Goal: Transaction & Acquisition: Purchase product/service

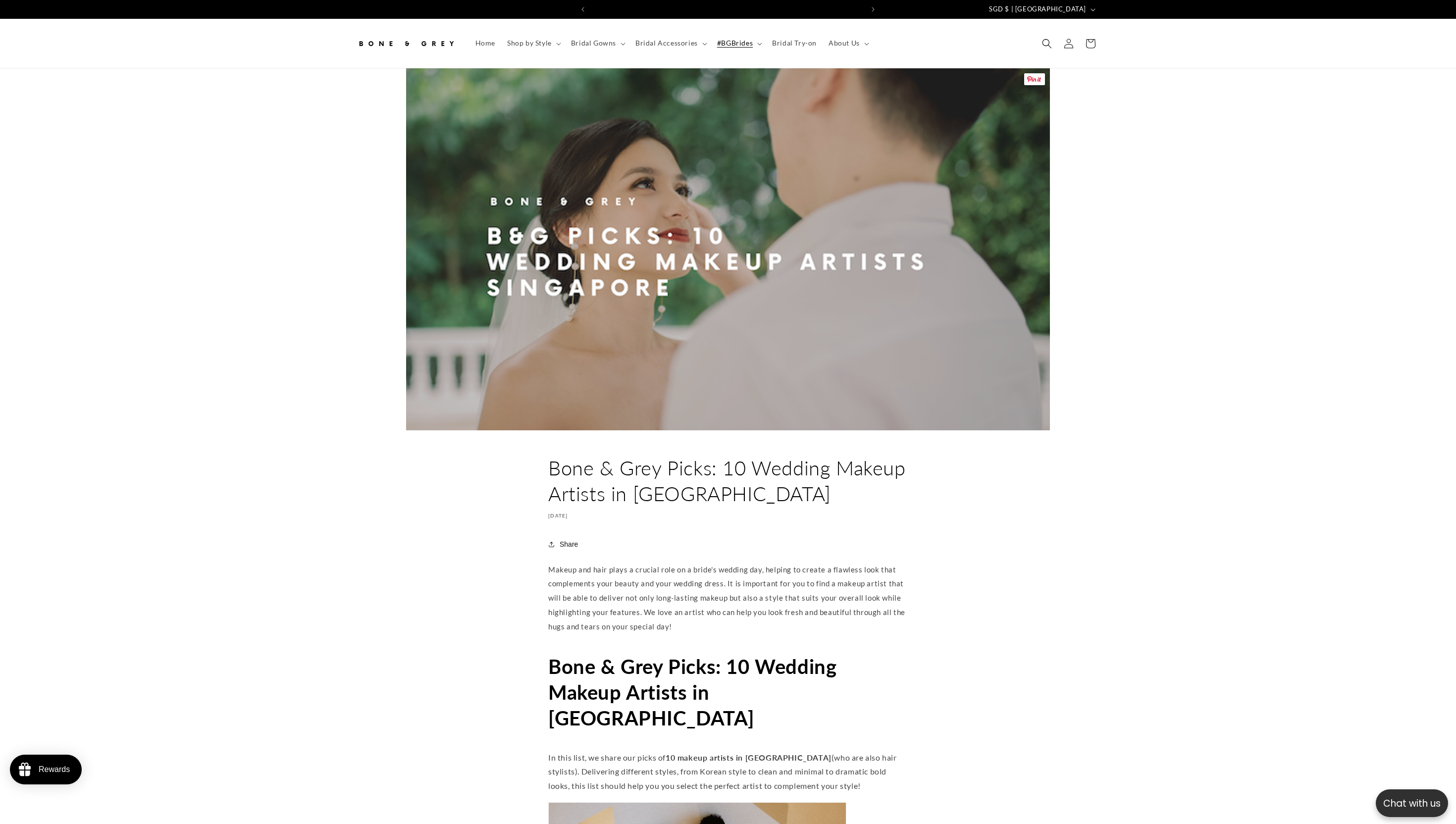
scroll to position [0, 545]
click at [473, 44] on link "Home" at bounding box center [485, 43] width 31 height 21
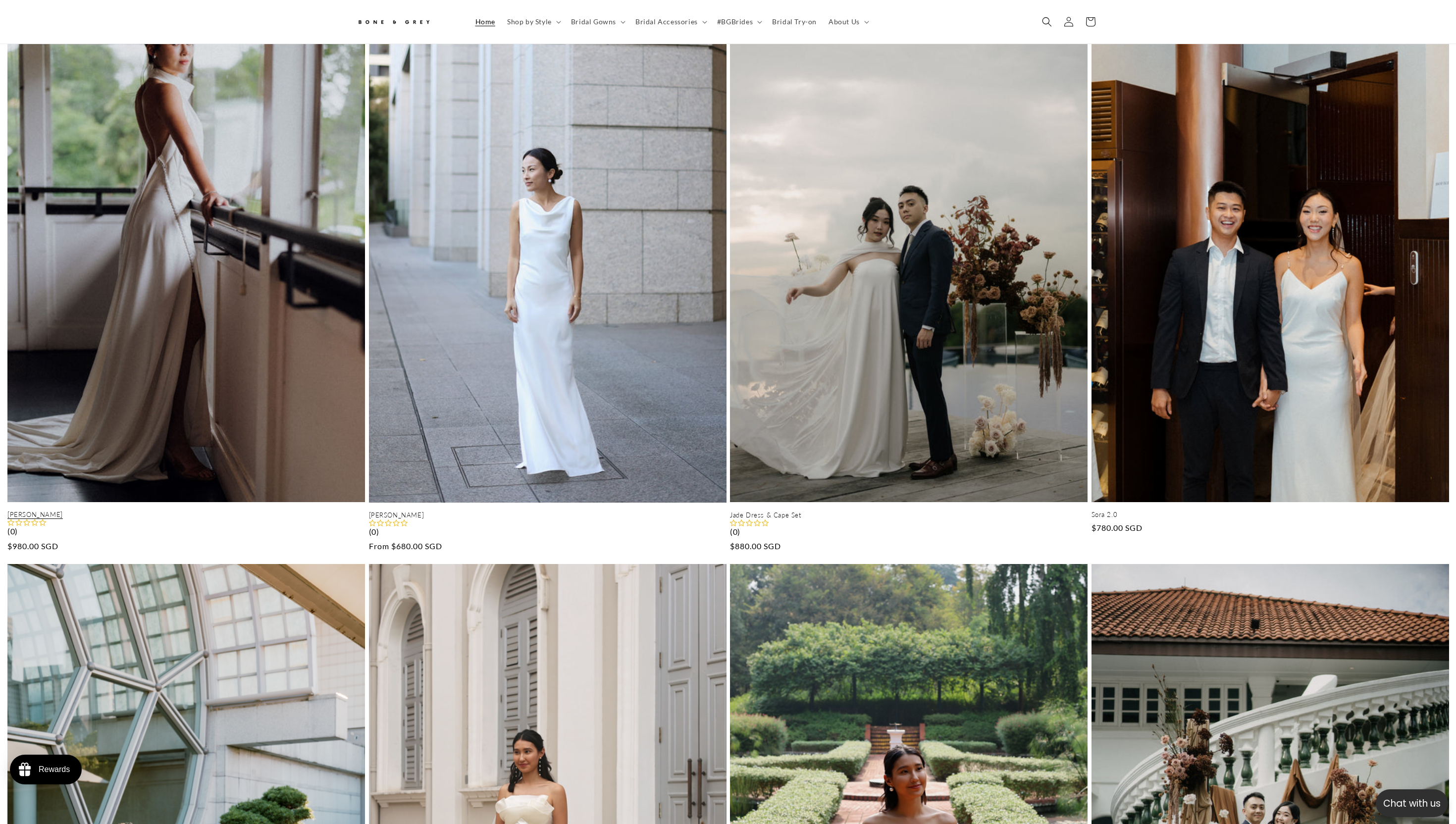
scroll to position [0, 272]
click at [197, 511] on link "[PERSON_NAME]" at bounding box center [186, 514] width 358 height 8
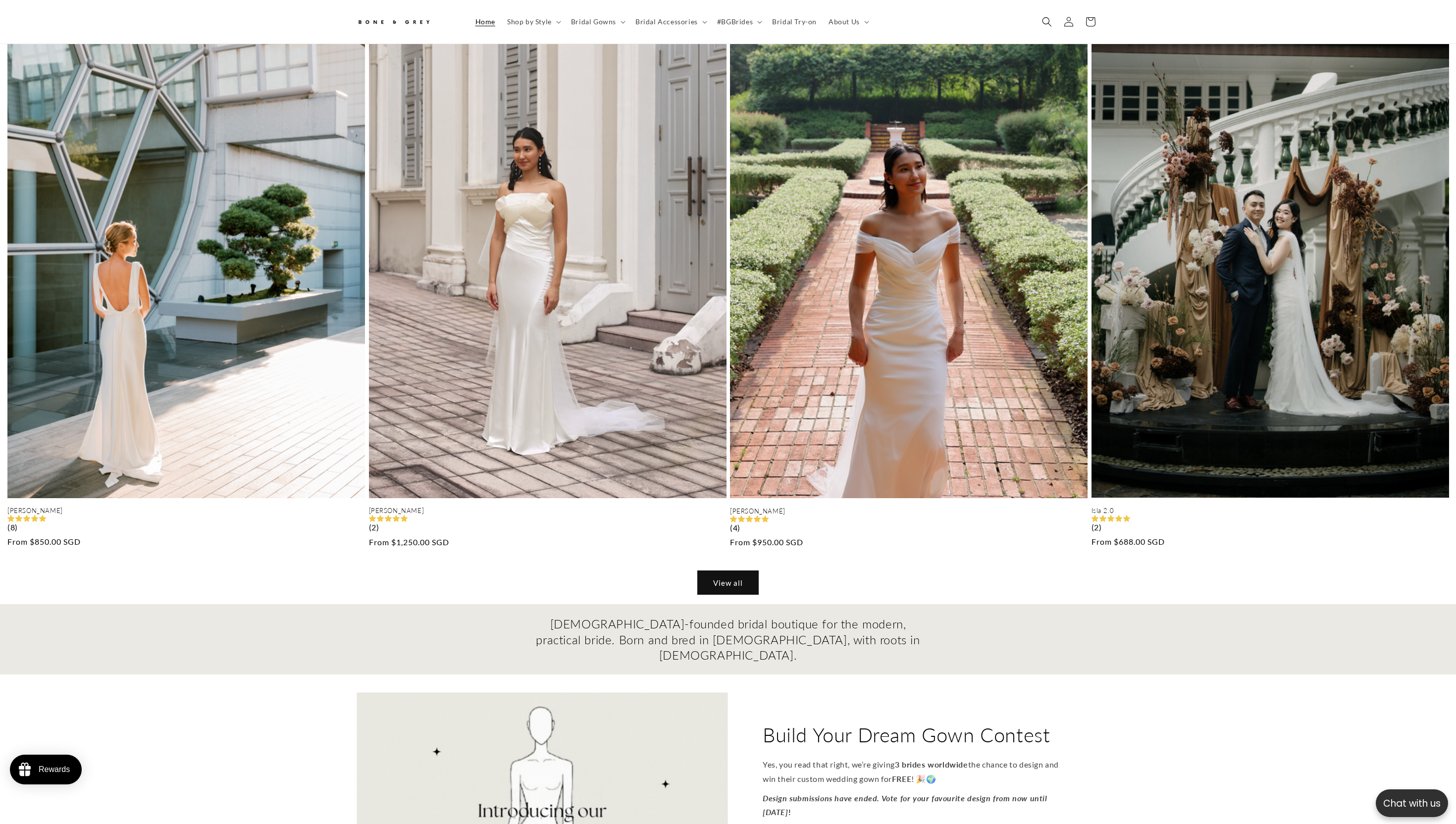
scroll to position [0, 0]
click at [734, 581] on link "View all" at bounding box center [728, 583] width 60 height 23
